Goal: Information Seeking & Learning: Learn about a topic

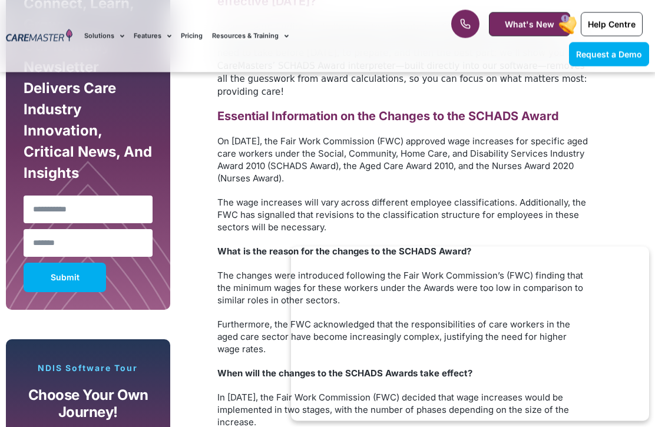
scroll to position [715, 0]
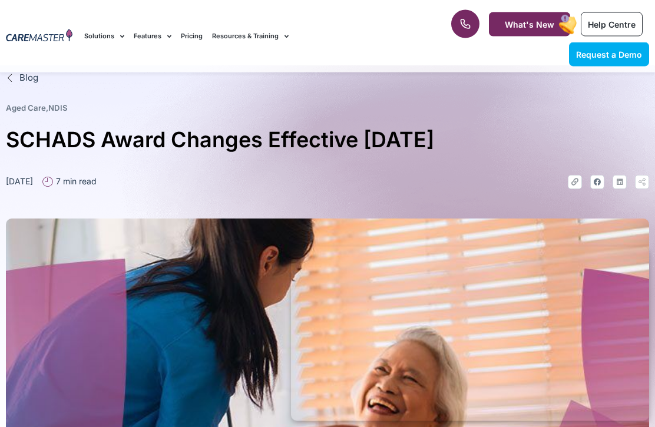
scroll to position [0, 0]
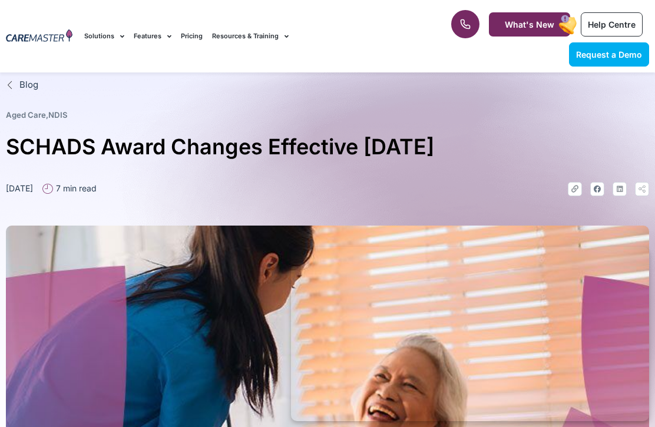
click at [194, 38] on link "Pricing" at bounding box center [192, 35] width 22 height 39
click at [199, 44] on link "Pricing" at bounding box center [192, 35] width 22 height 39
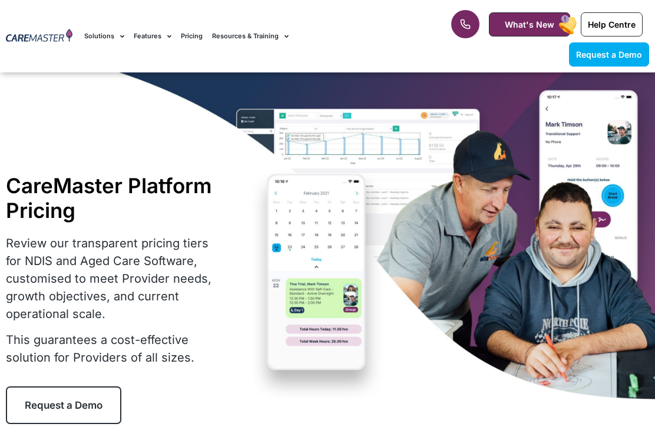
scroll to position [90, 0]
click at [149, 37] on link "Features" at bounding box center [153, 35] width 38 height 39
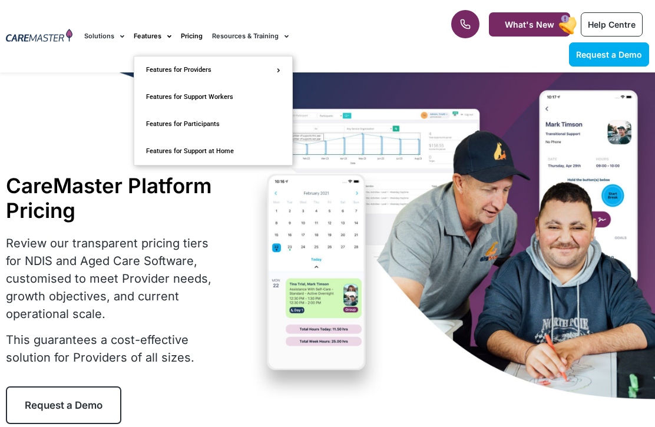
click at [225, 95] on link "Features for Support Workers" at bounding box center [213, 97] width 158 height 27
